Goal: Navigation & Orientation: Go to known website

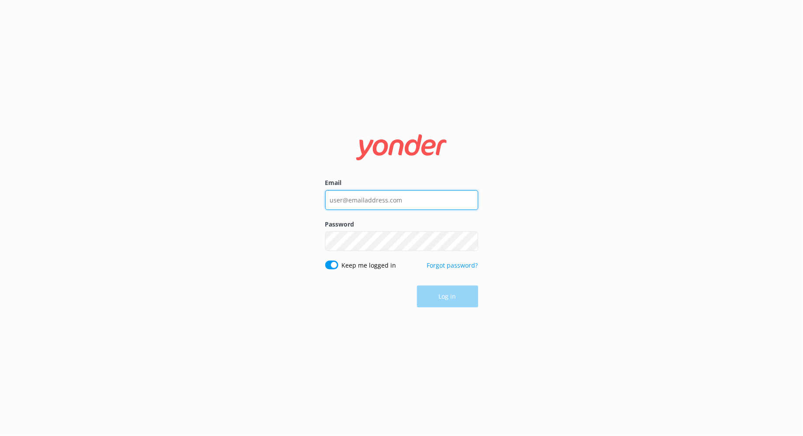
type input "[PERSON_NAME][EMAIL_ADDRESS][DOMAIN_NAME]"
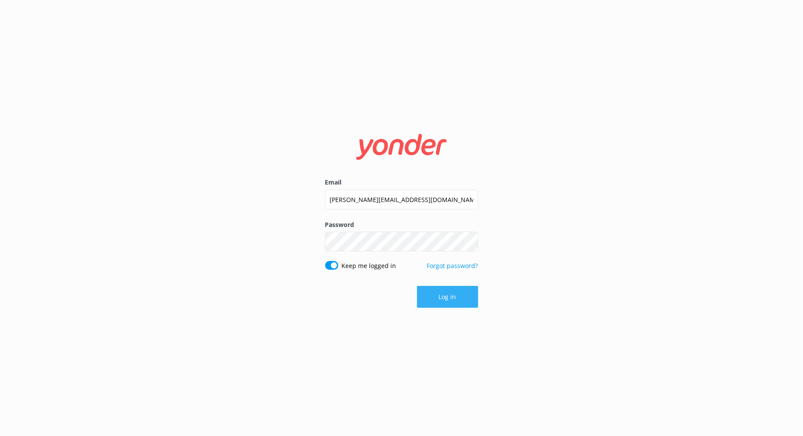
click at [447, 305] on div "Log in" at bounding box center [401, 297] width 153 height 22
click at [452, 300] on button "Log in" at bounding box center [447, 297] width 61 height 22
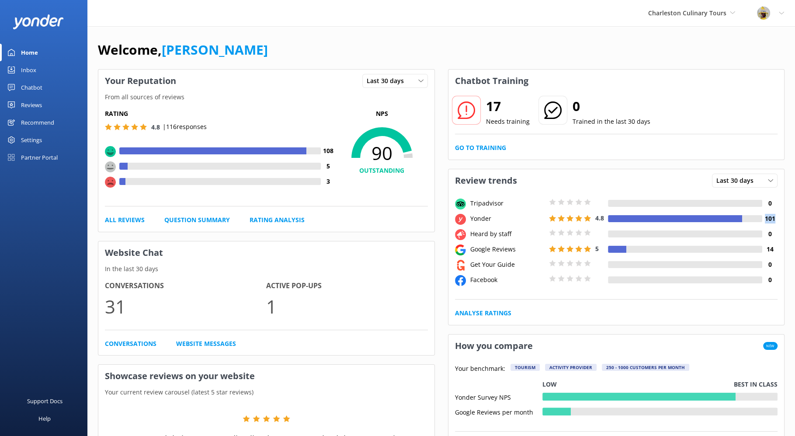
drag, startPoint x: 778, startPoint y: 218, endPoint x: 766, endPoint y: 221, distance: 12.9
click at [766, 220] on div "Tripadvisor 0 Yonder 4.8 101 Heard by staff 0 Google Reviews 5 14 Get Your Guid…" at bounding box center [616, 258] width 336 height 132
drag, startPoint x: 774, startPoint y: 247, endPoint x: 767, endPoint y: 248, distance: 7.1
click at [767, 248] on h4 "14" at bounding box center [769, 249] width 15 height 10
